Goal: Task Accomplishment & Management: Use online tool/utility

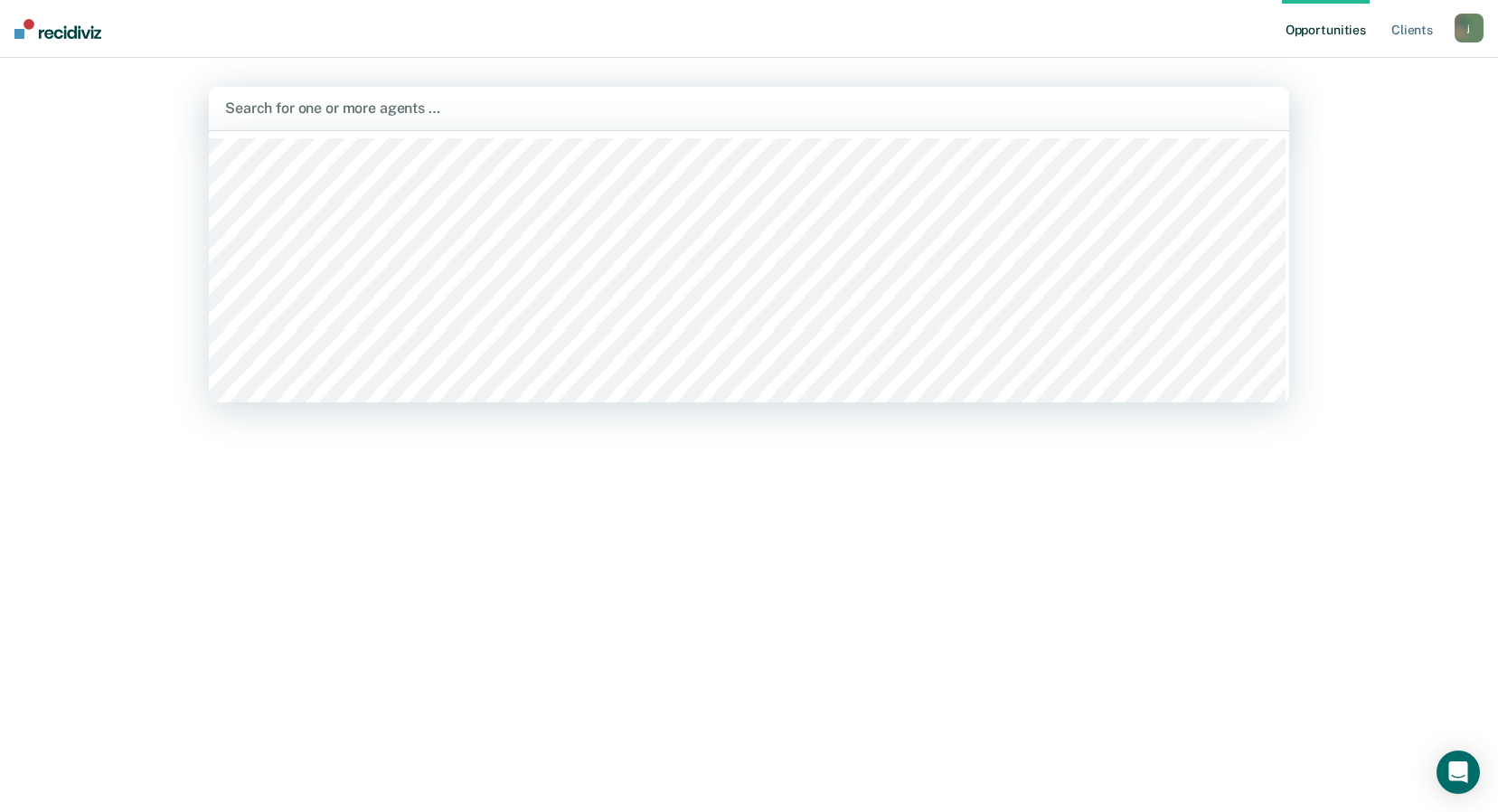
click at [650, 105] on div at bounding box center [749, 107] width 1048 height 21
type input "rus"
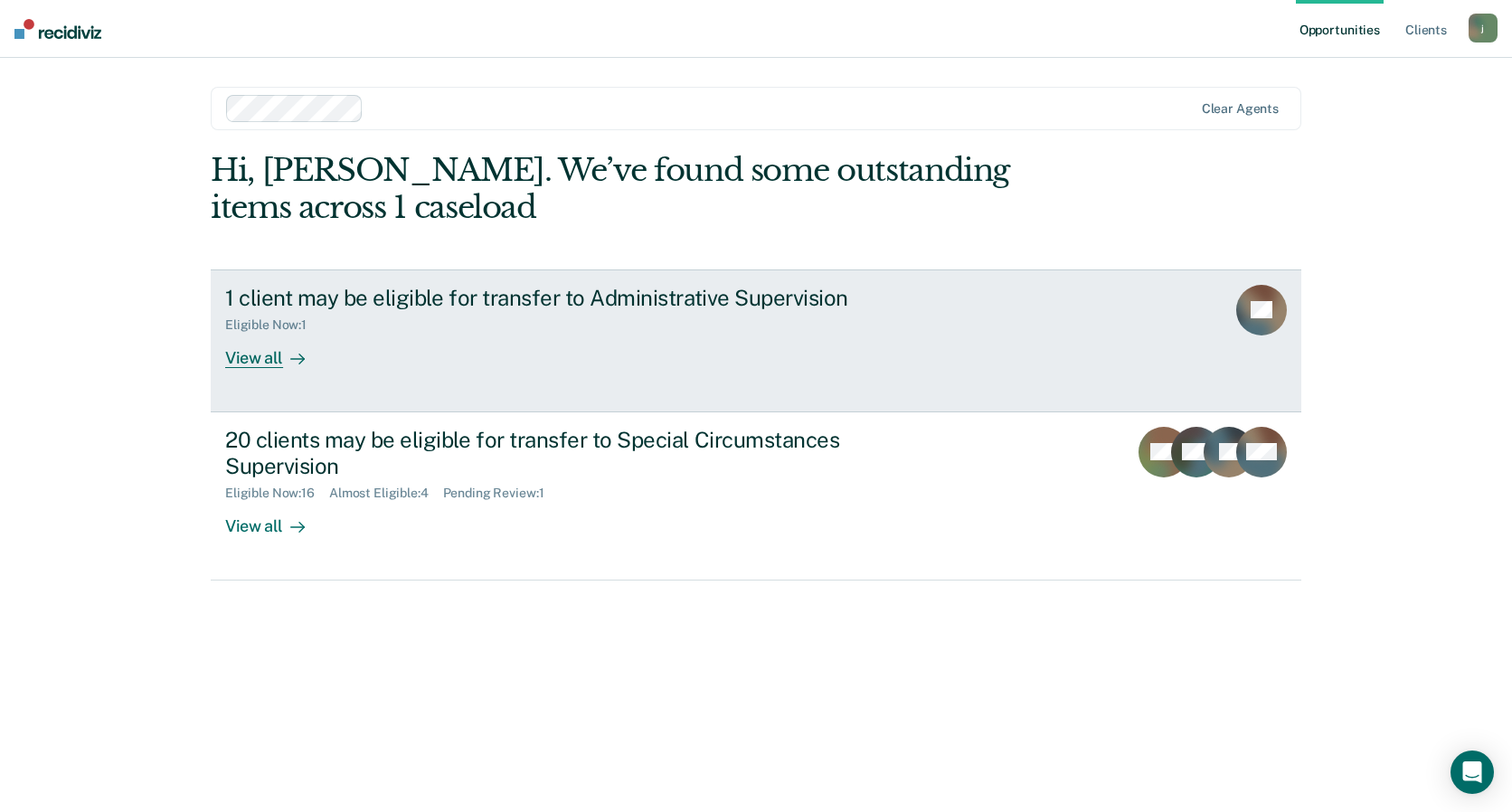
click at [263, 355] on div "View all" at bounding box center [276, 350] width 101 height 35
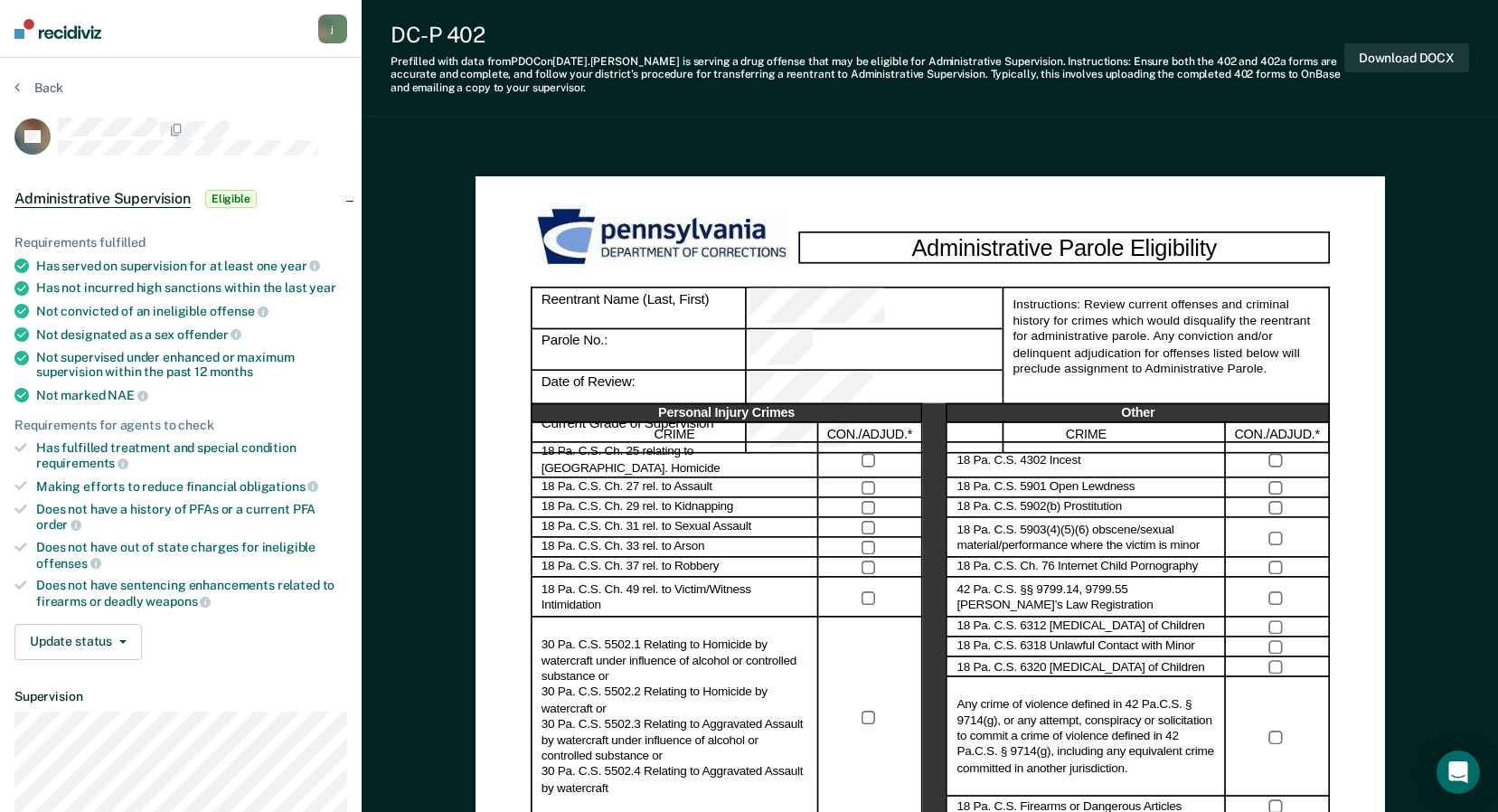
scroll to position [90, 0]
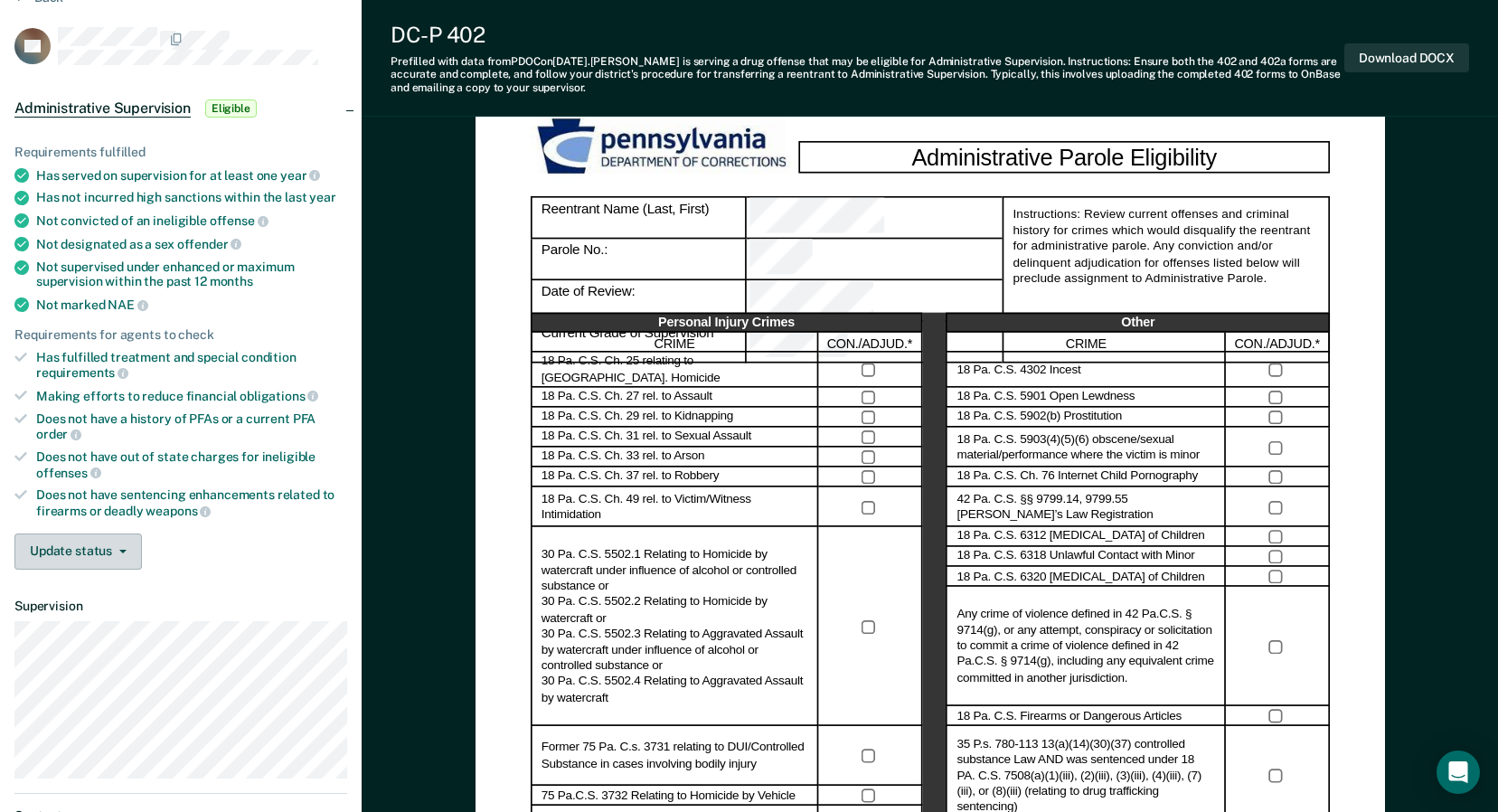
click at [126, 550] on button "Update status" at bounding box center [78, 551] width 127 height 36
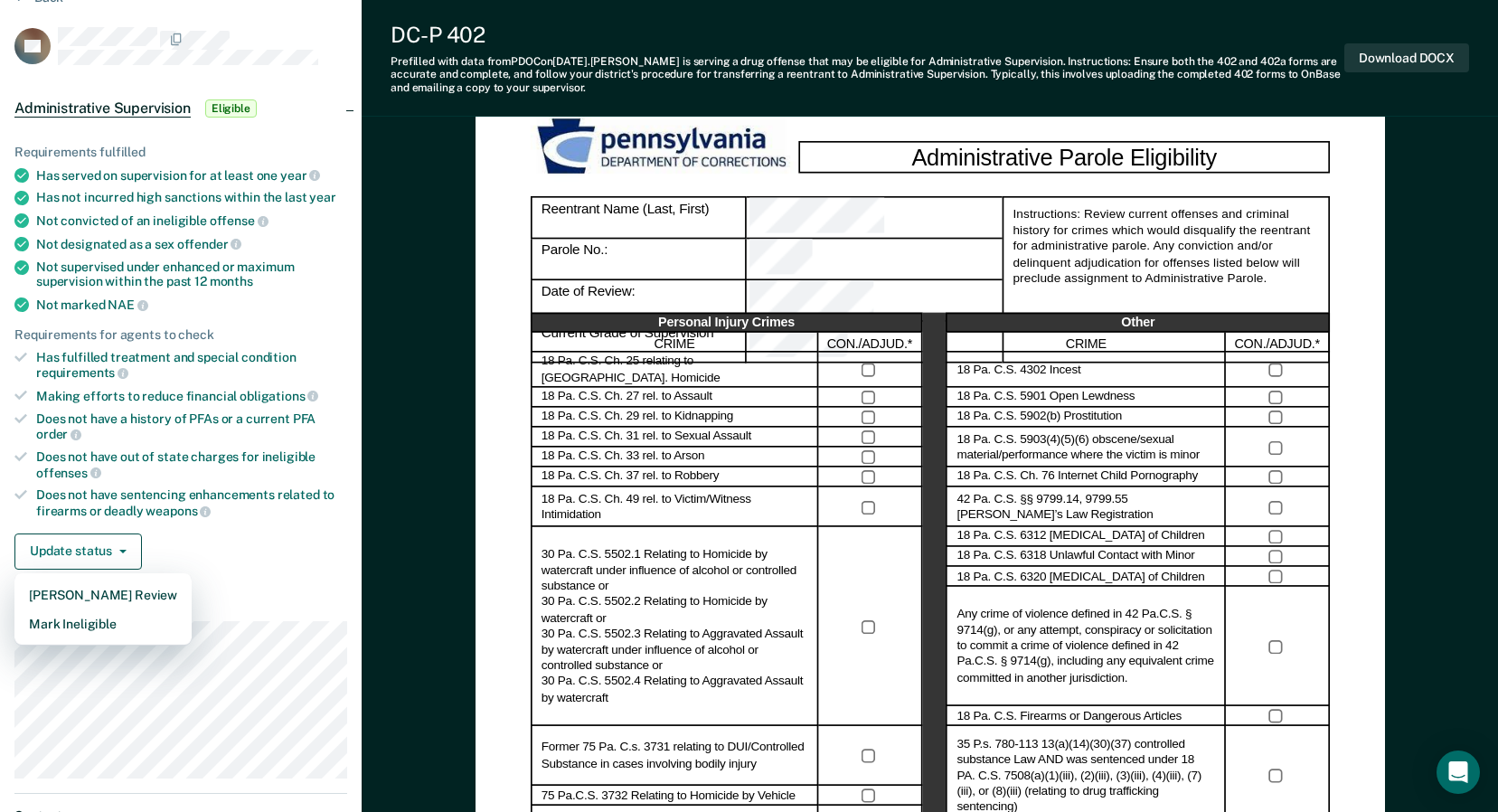
click at [250, 546] on div "Update status [PERSON_NAME] Review Mark Ineligible" at bounding box center [181, 551] width 333 height 36
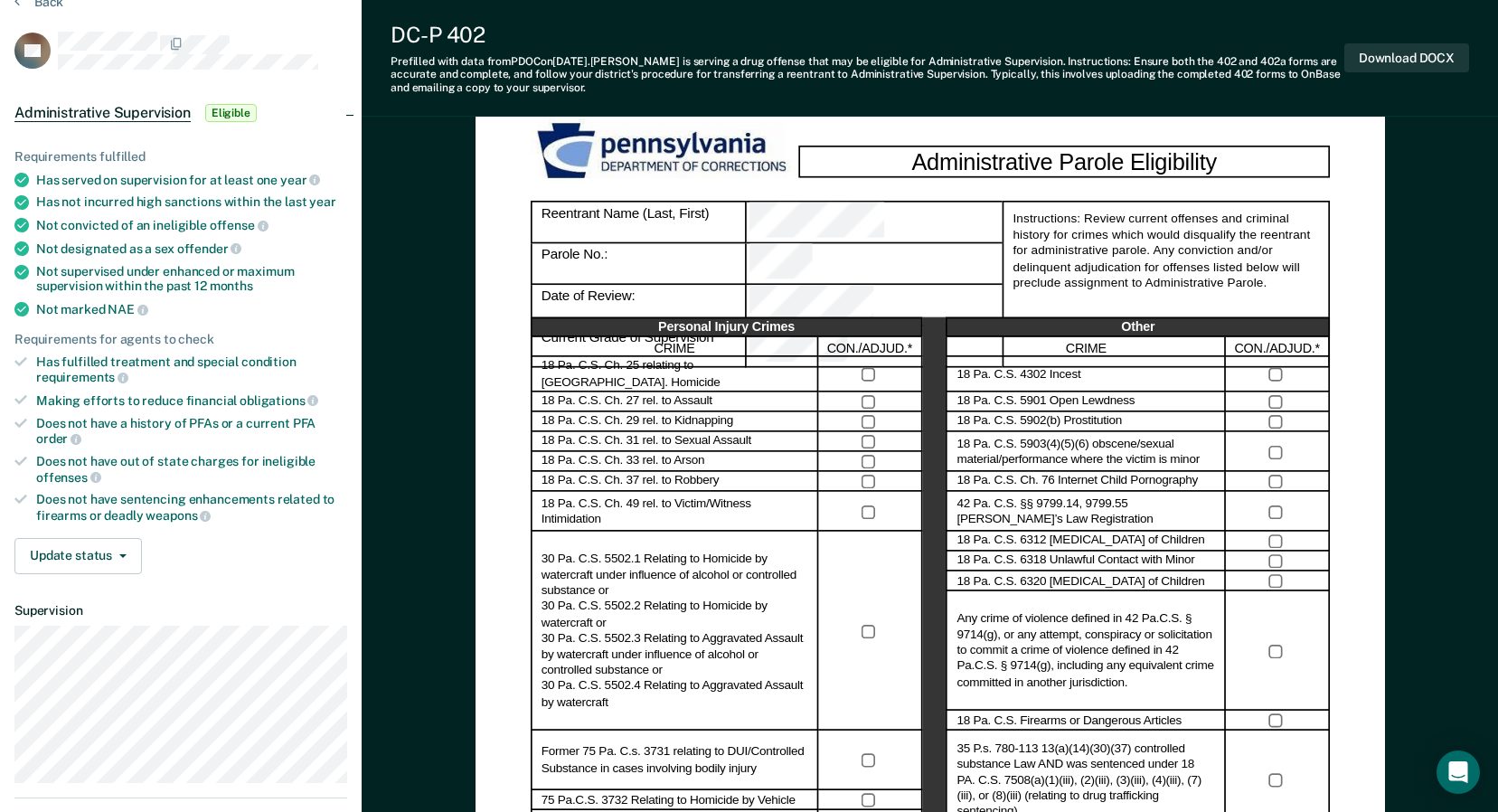
scroll to position [0, 0]
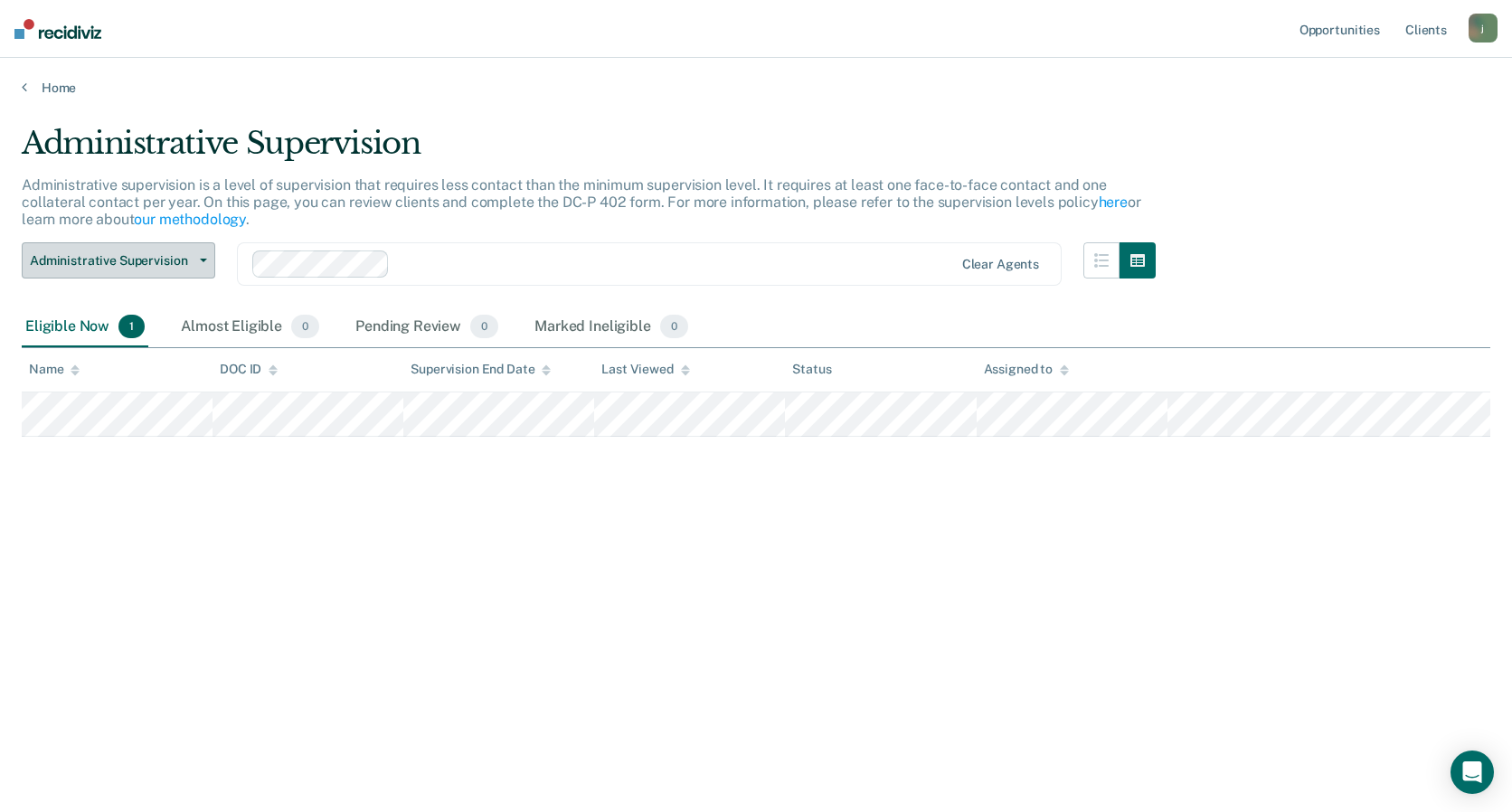
click at [117, 258] on span "Administrative Supervision" at bounding box center [111, 260] width 163 height 15
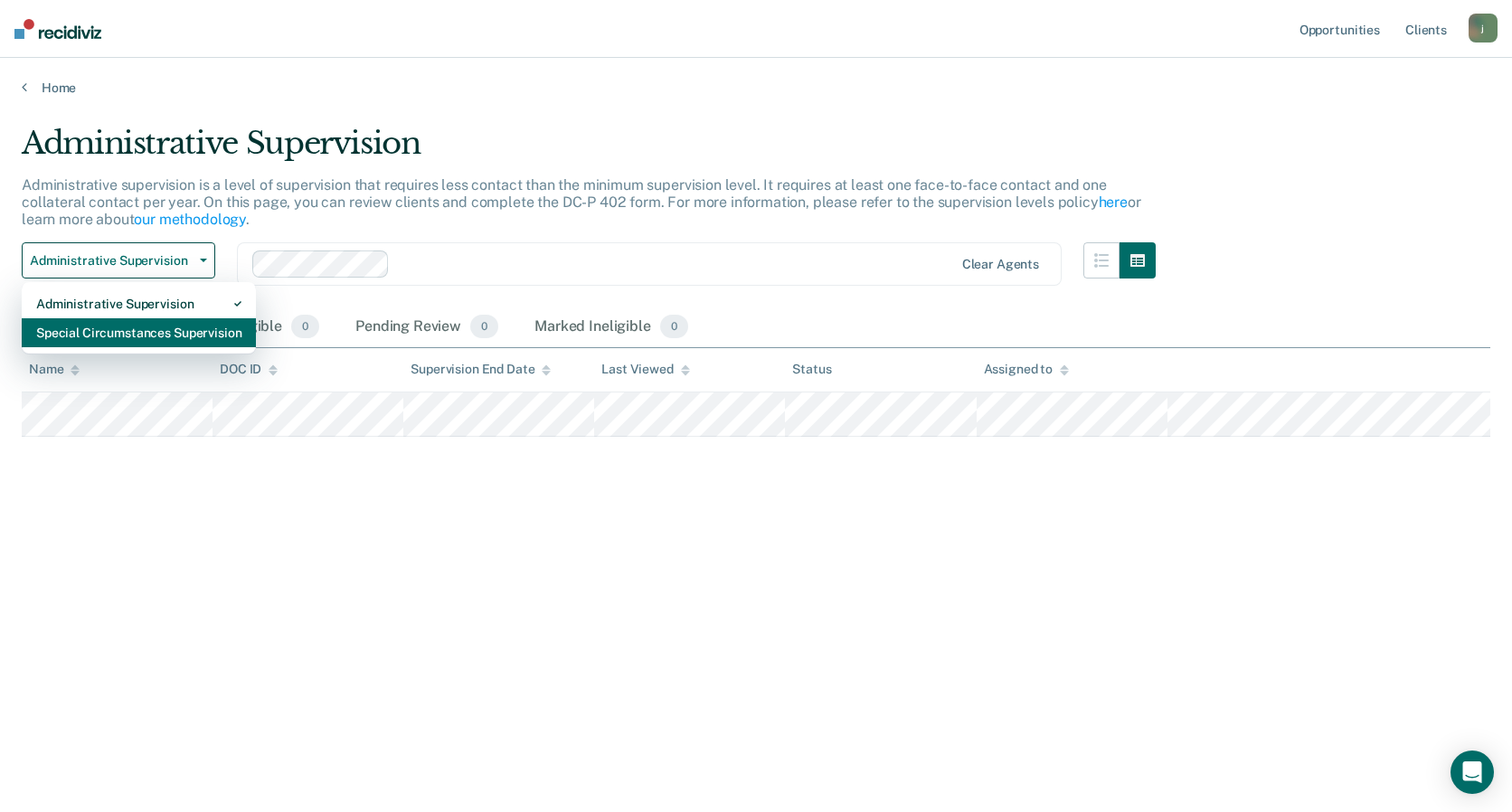
click at [91, 332] on div "Special Circumstances Supervision" at bounding box center [139, 333] width 206 height 29
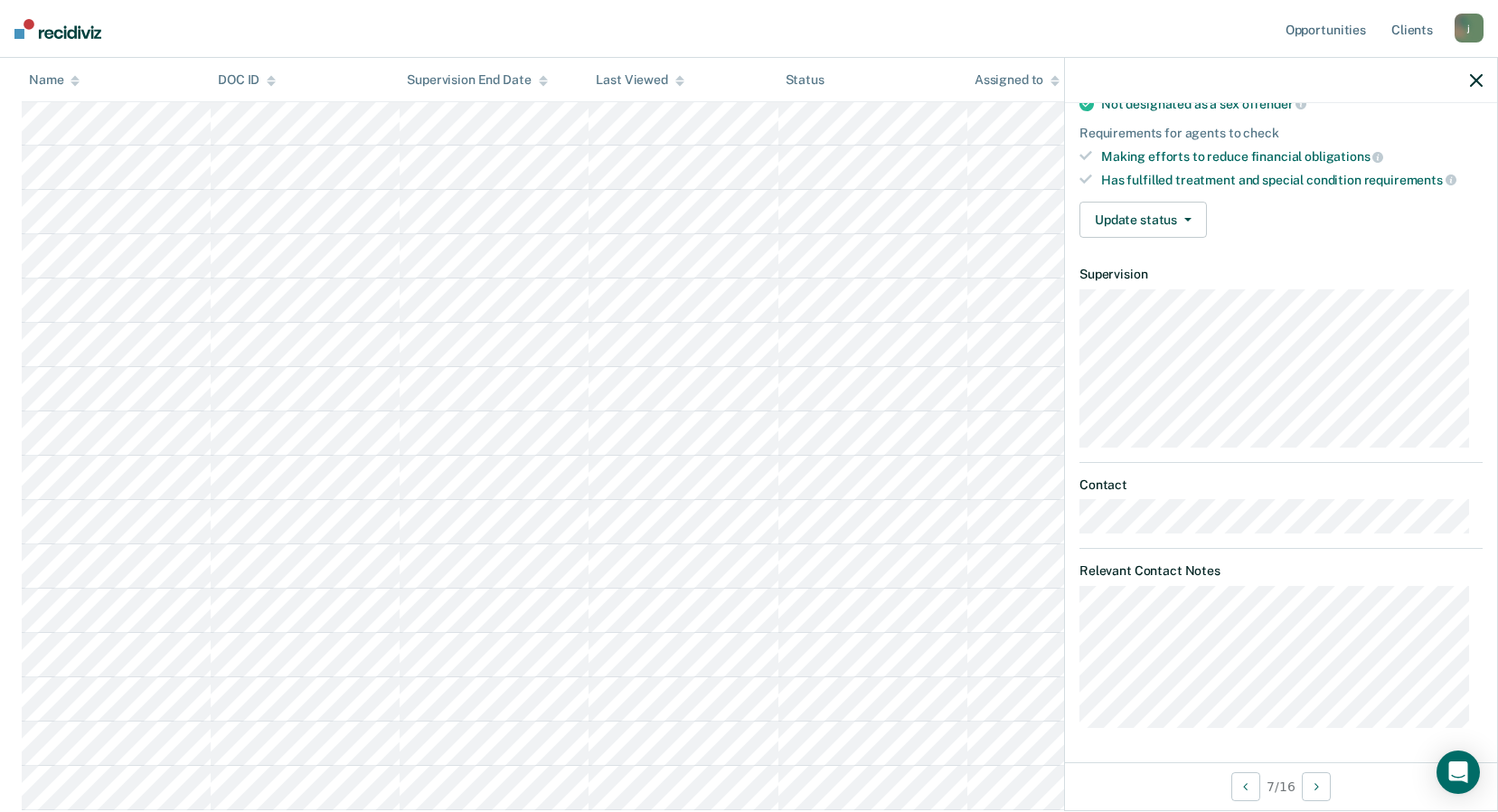
scroll to position [380, 0]
click at [1474, 75] on icon "button" at bounding box center [1476, 81] width 13 height 13
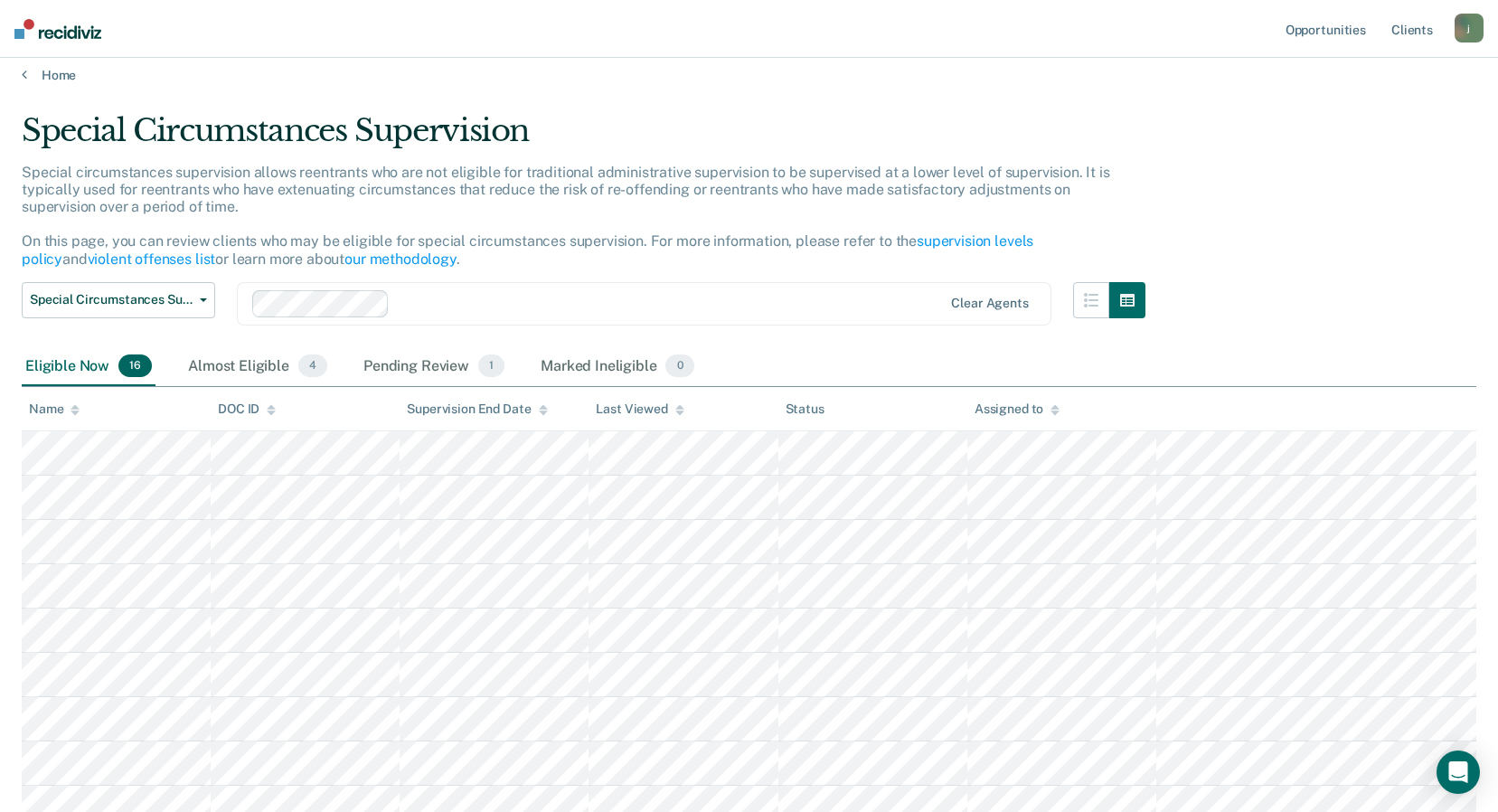
scroll to position [0, 0]
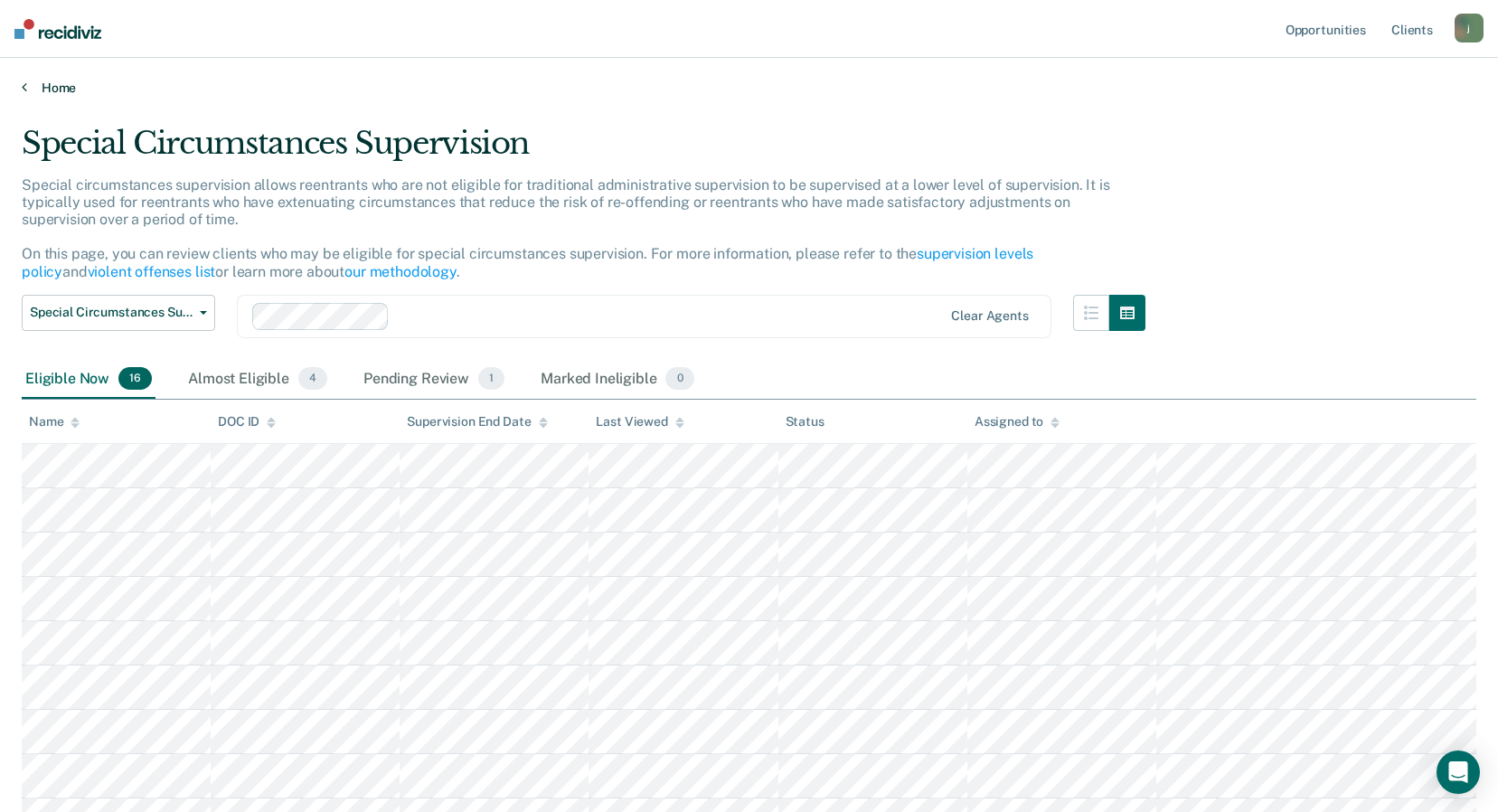
click at [49, 90] on link "Home" at bounding box center [749, 87] width 1454 height 16
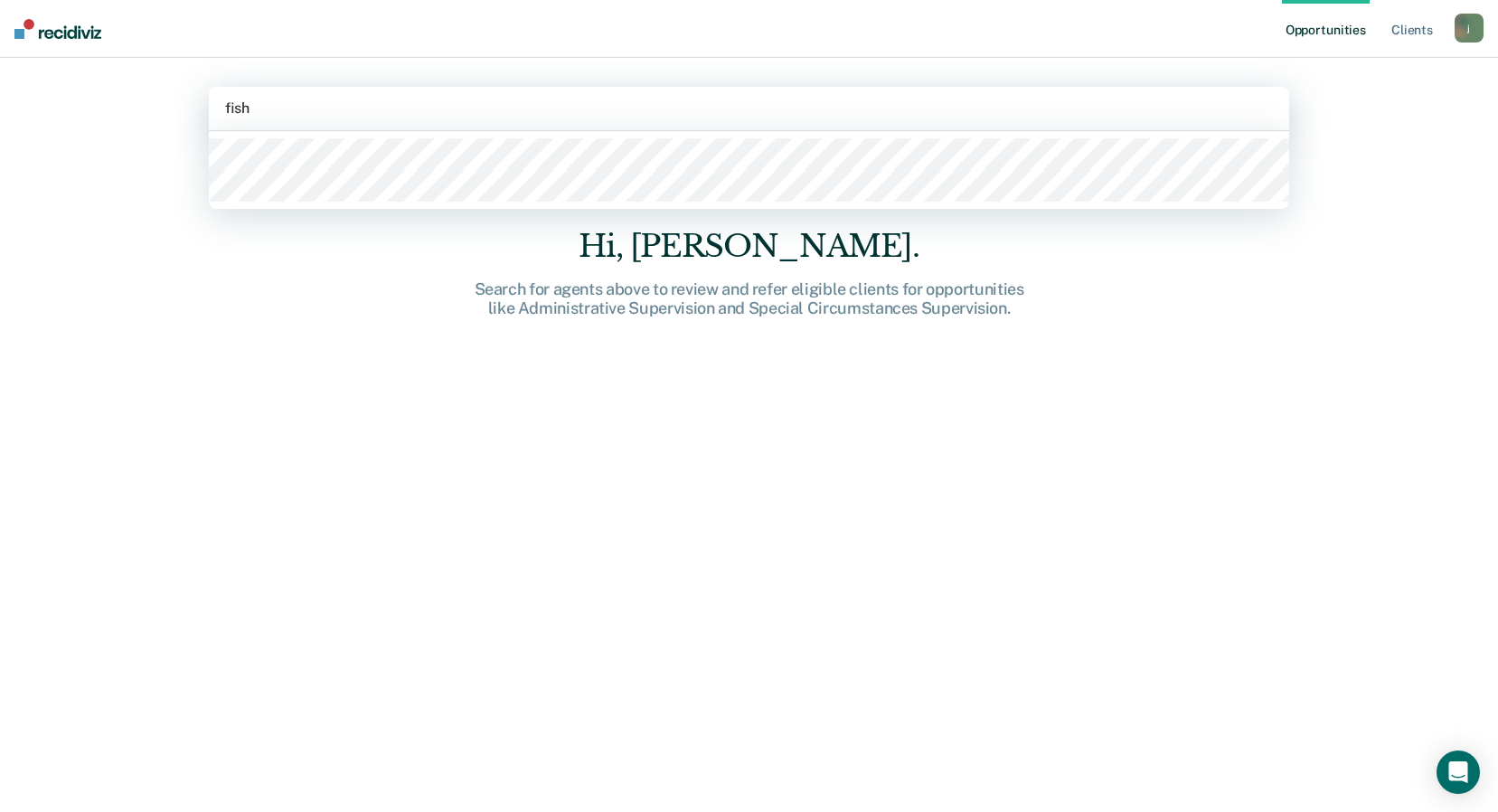
type input "fis"
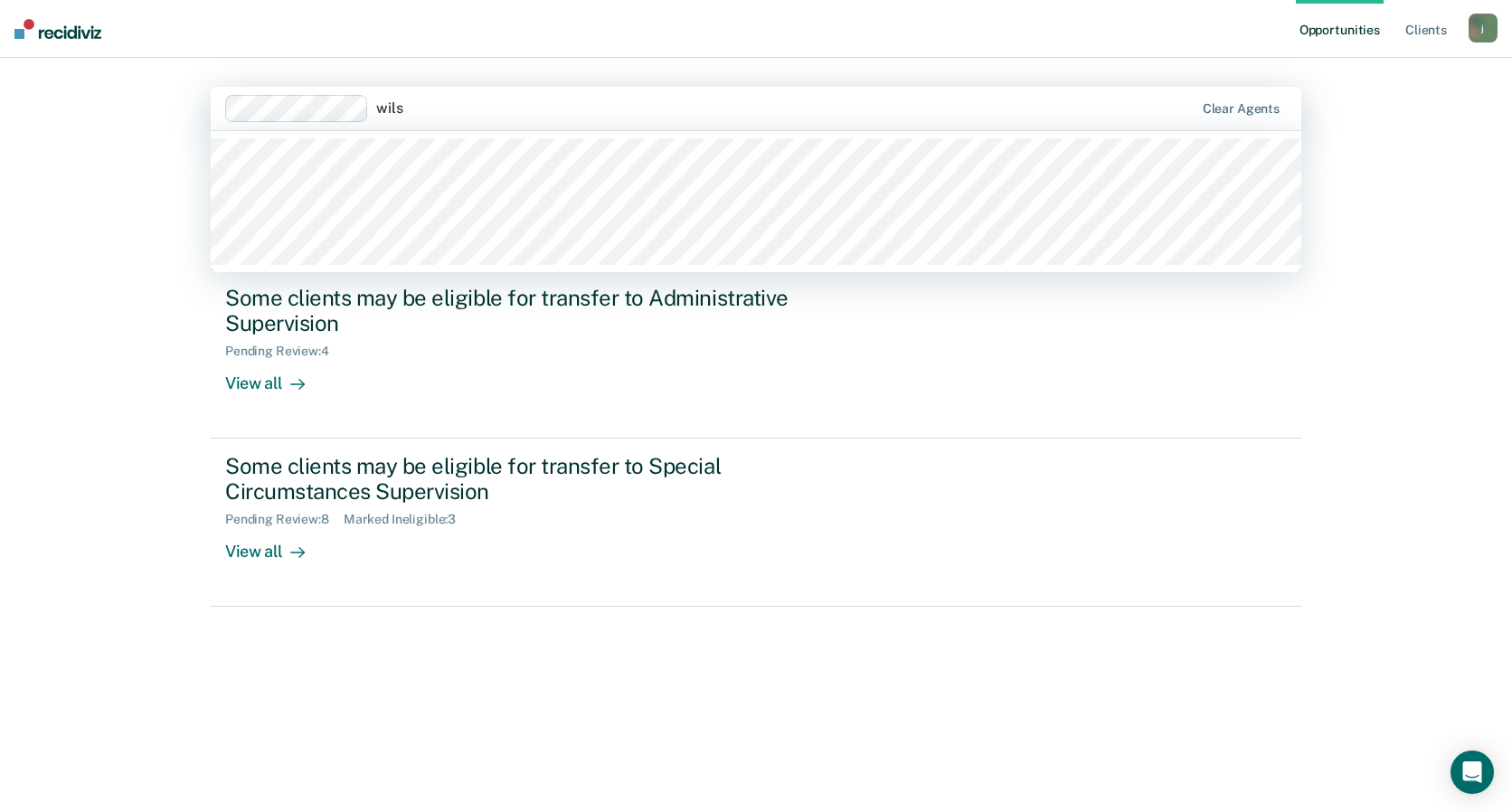
type input "wilso"
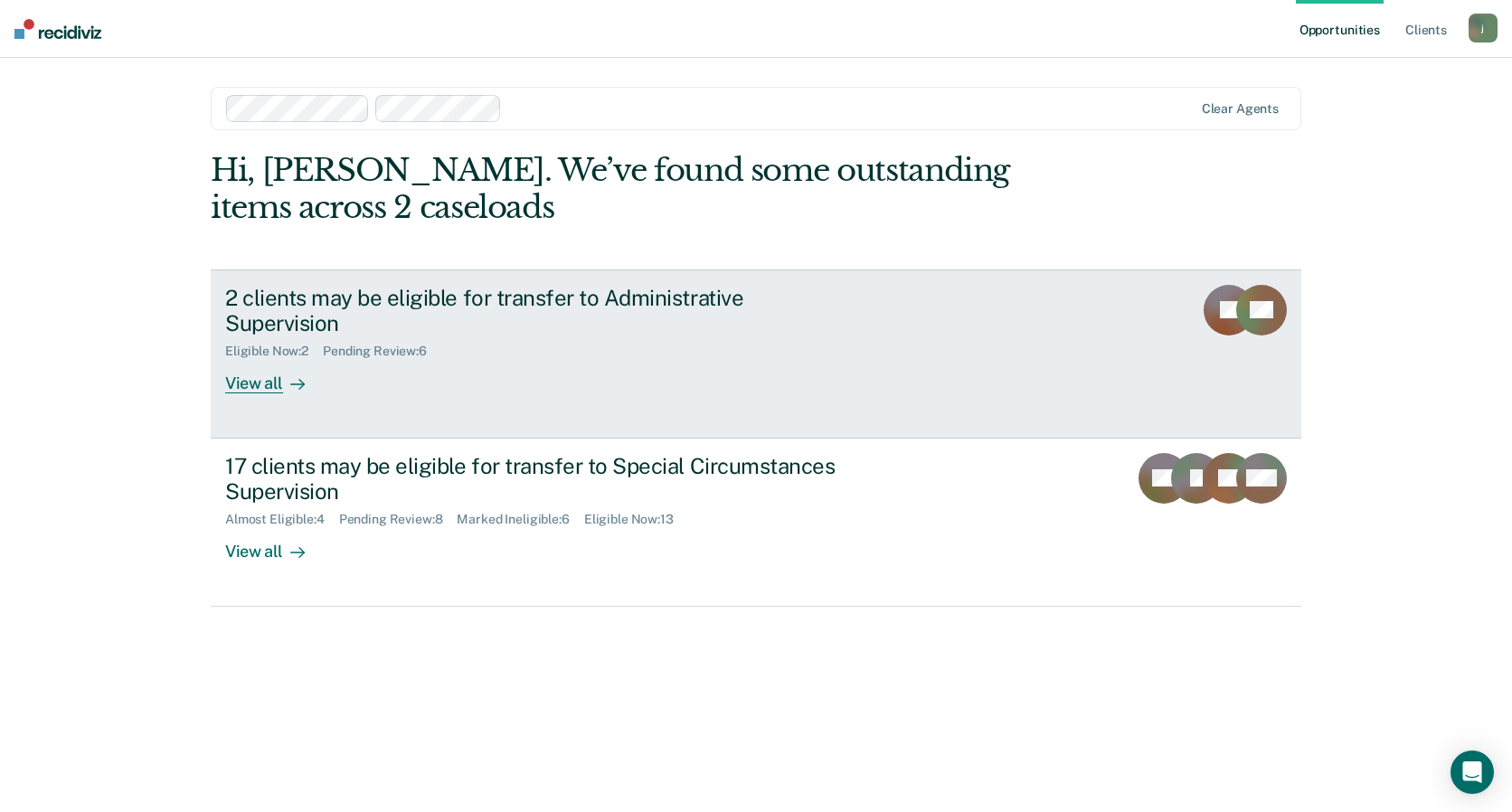
click at [271, 359] on div "View all" at bounding box center [276, 376] width 101 height 35
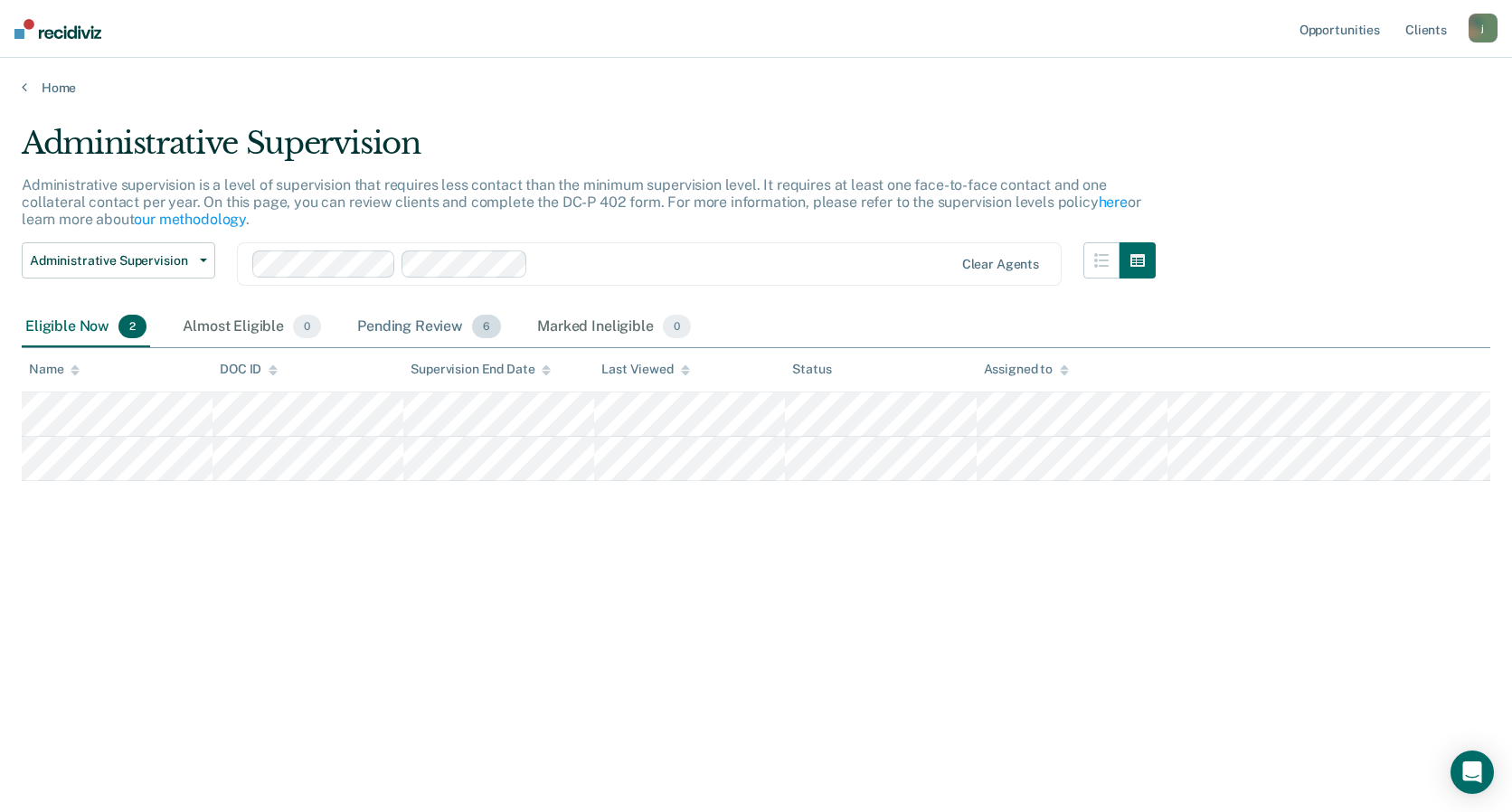
click at [438, 334] on div "Pending Review 6" at bounding box center [429, 327] width 151 height 40
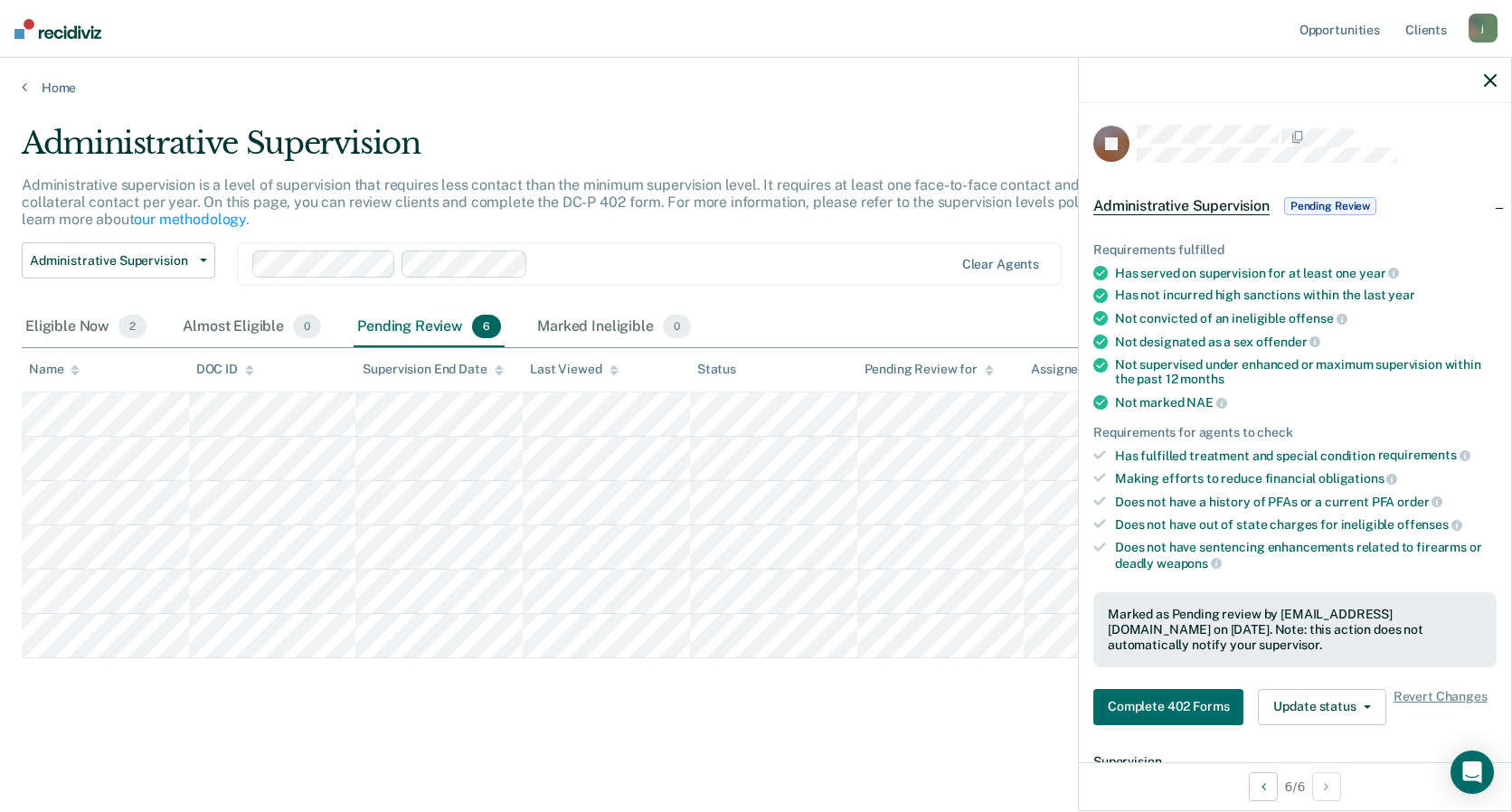
click at [892, 703] on div "Administrative Supervision Administrative supervision is a level of supervision…" at bounding box center [756, 429] width 1468 height 609
click at [1494, 80] on icon "button" at bounding box center [1490, 81] width 13 height 13
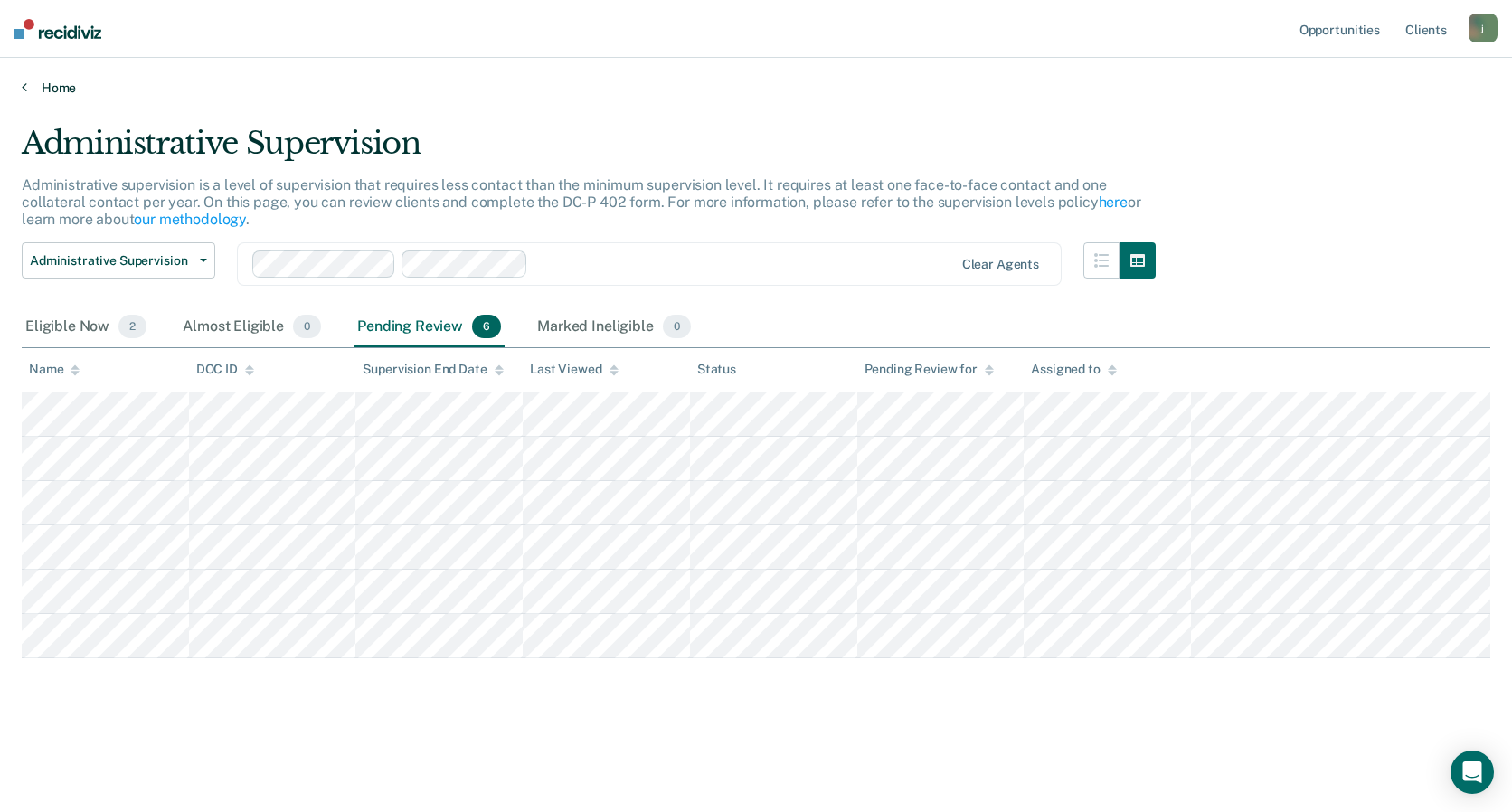
click at [26, 86] on icon at bounding box center [25, 86] width 5 height 15
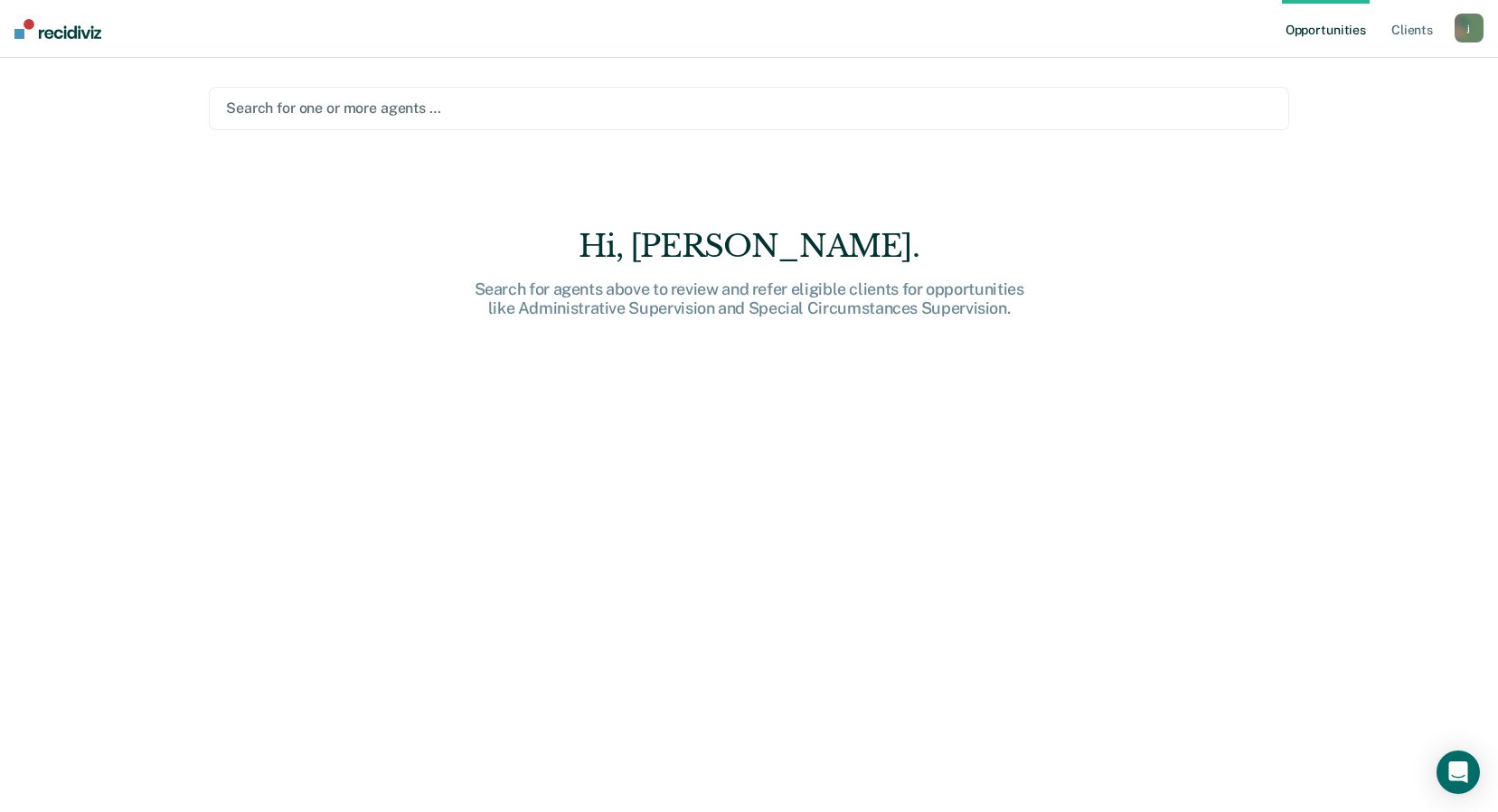
click at [1470, 29] on div "j" at bounding box center [1469, 28] width 29 height 29
click at [1337, 70] on link "Profile" at bounding box center [1396, 74] width 146 height 15
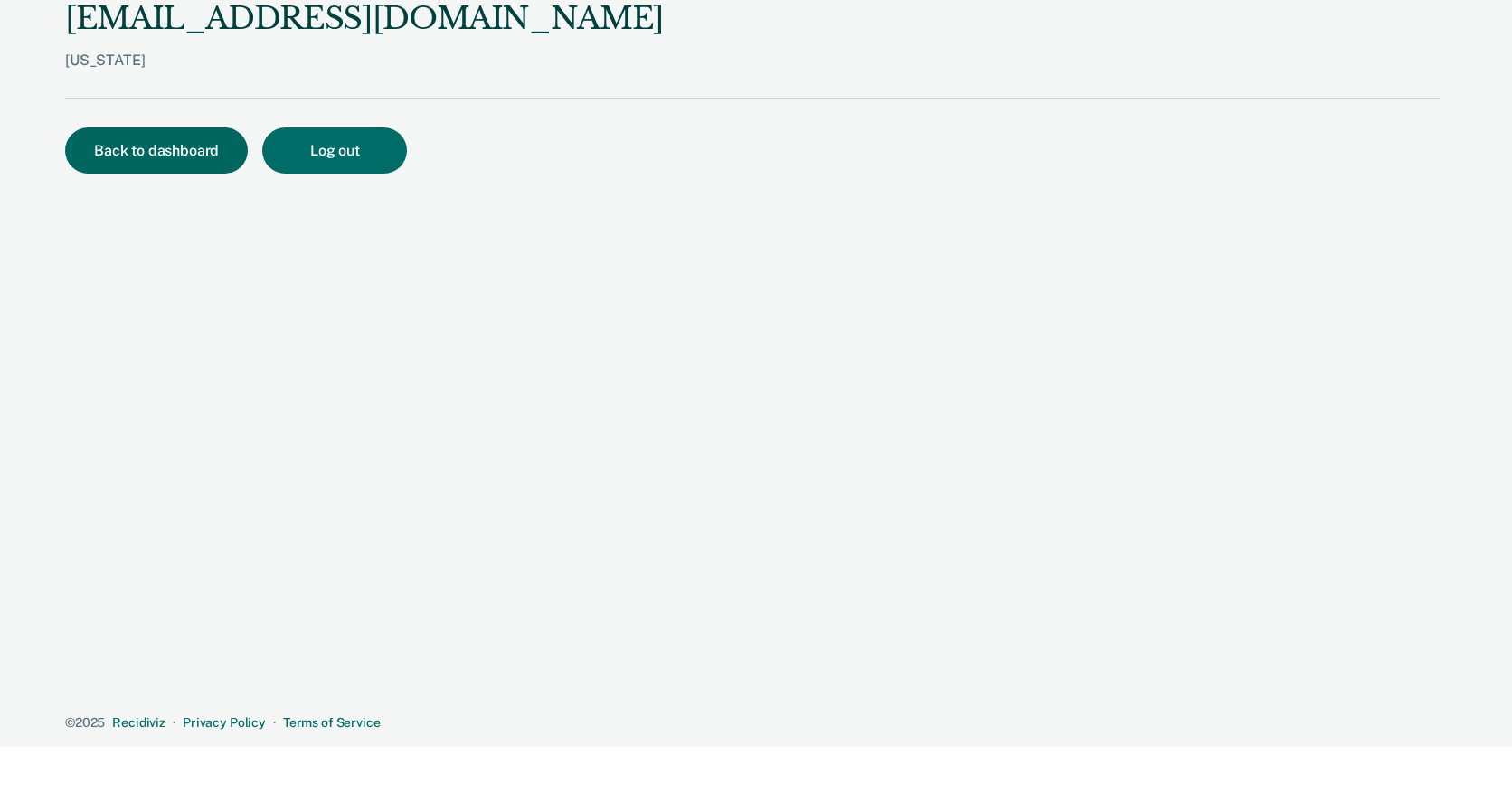
click at [179, 150] on button "Back to dashboard" at bounding box center [156, 150] width 183 height 46
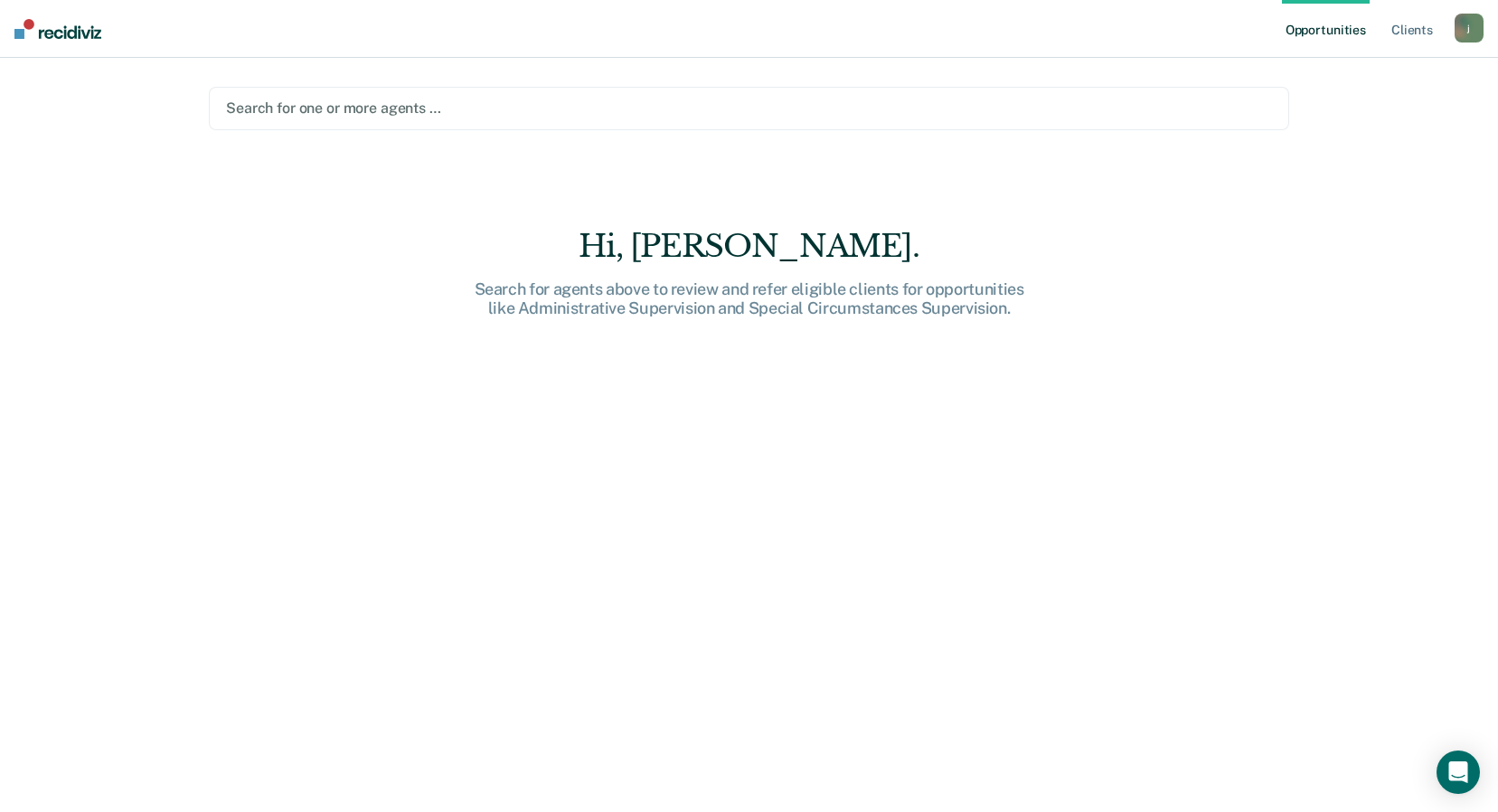
click at [1467, 32] on div "j" at bounding box center [1469, 28] width 29 height 29
click at [1407, 23] on link "Client s" at bounding box center [1413, 29] width 49 height 58
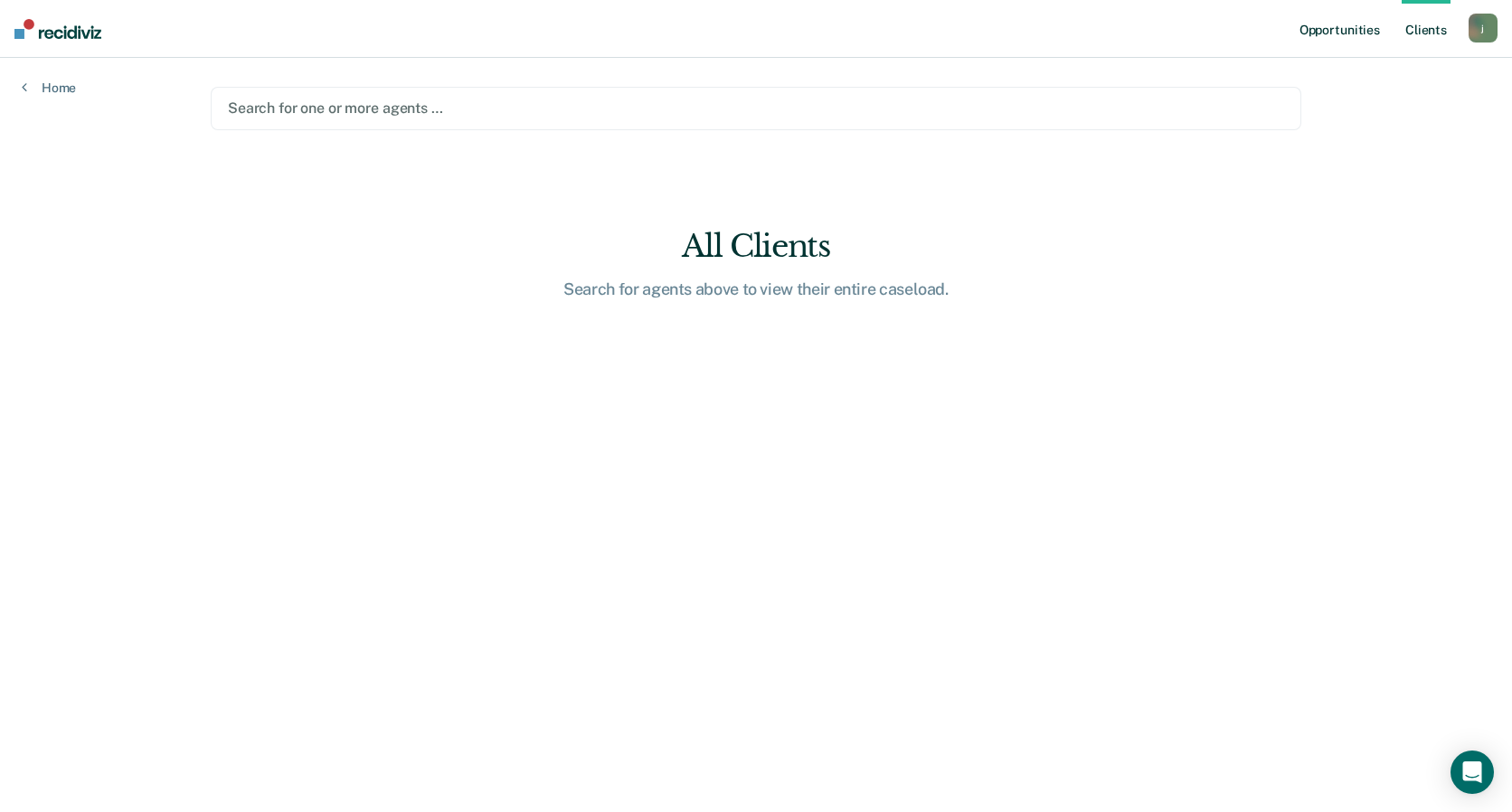
click at [1347, 34] on link "Opportunities" at bounding box center [1339, 29] width 87 height 58
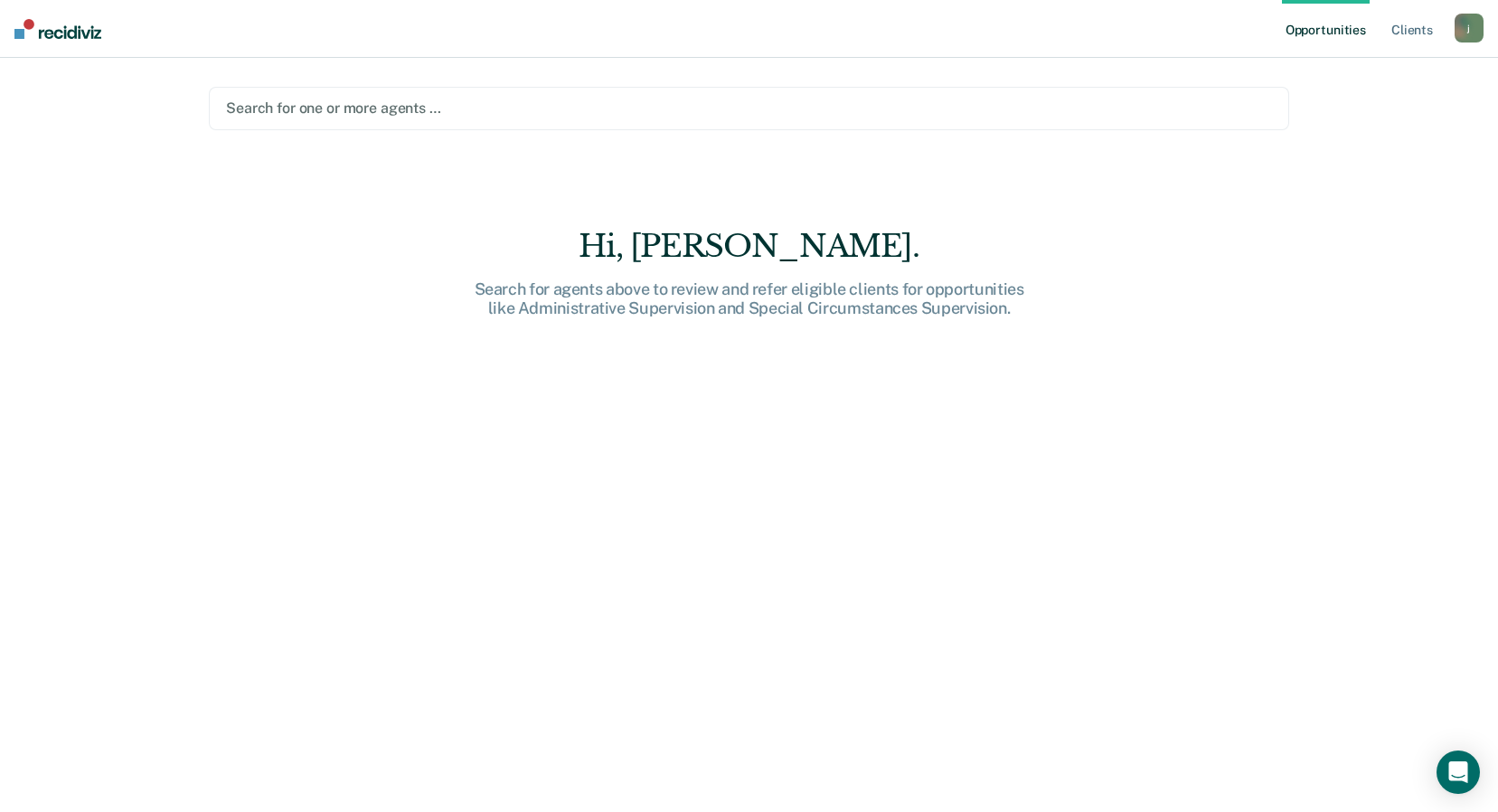
click at [685, 98] on div at bounding box center [749, 107] width 1046 height 21
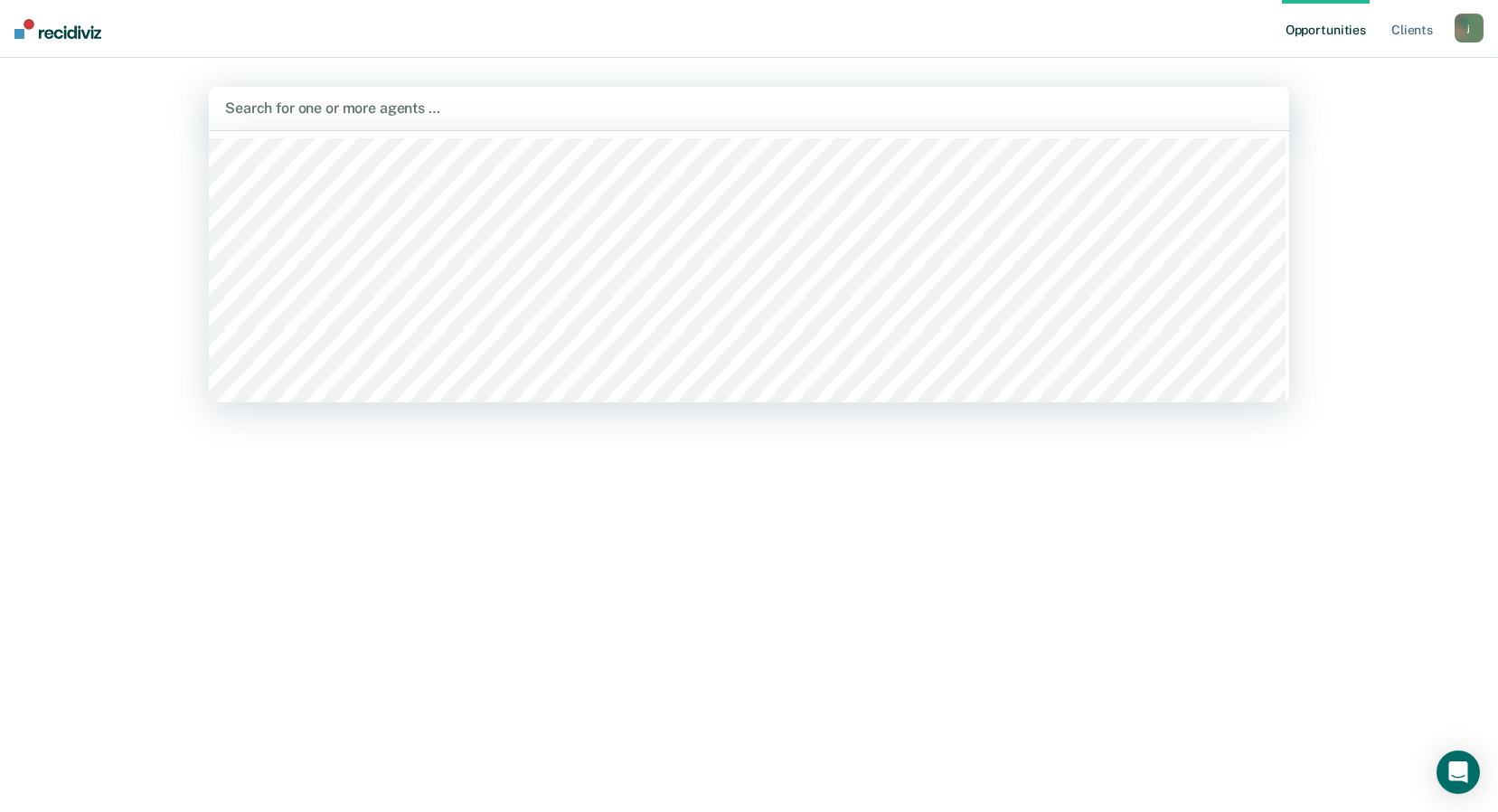
click at [936, 75] on main "582 results available. Use Up and Down to choose options, press Enter to select…" at bounding box center [749, 413] width 1124 height 710
